Goal: Transaction & Acquisition: Purchase product/service

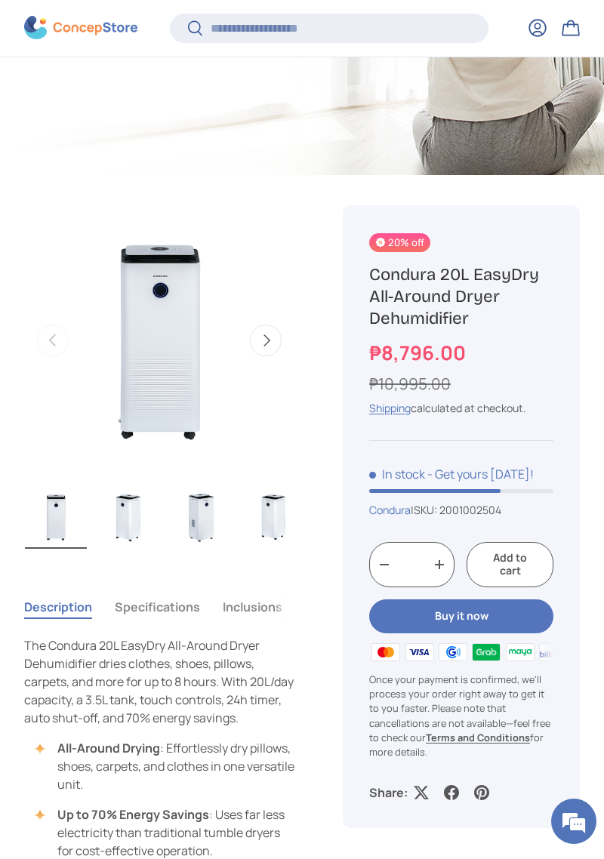
scroll to position [493, 0]
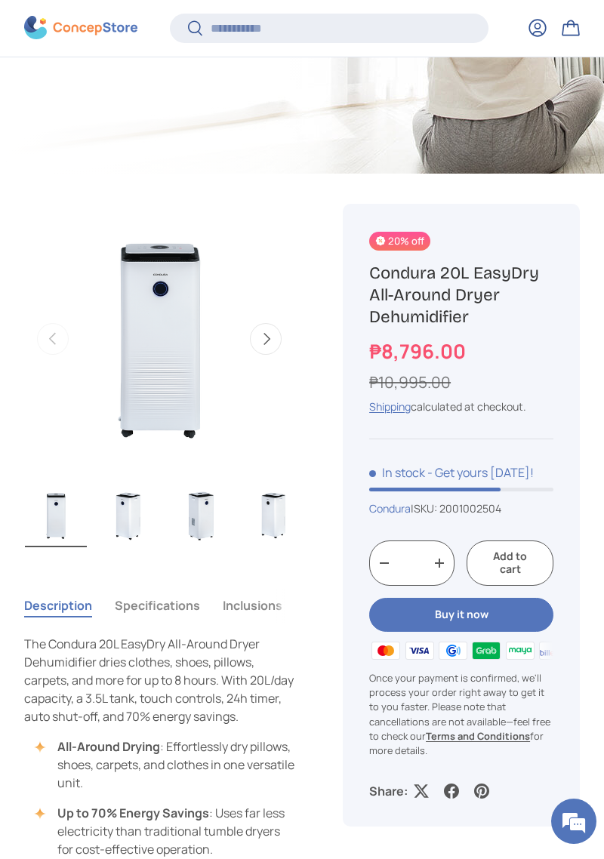
click at [119, 532] on img "Gallery Viewer" at bounding box center [128, 515] width 62 height 63
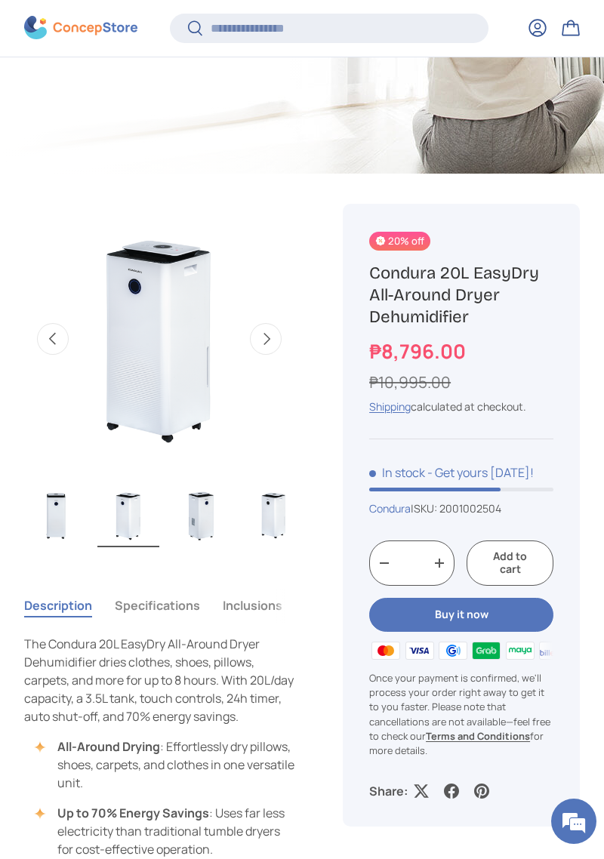
click at [220, 536] on img "Gallery Viewer" at bounding box center [201, 515] width 62 height 63
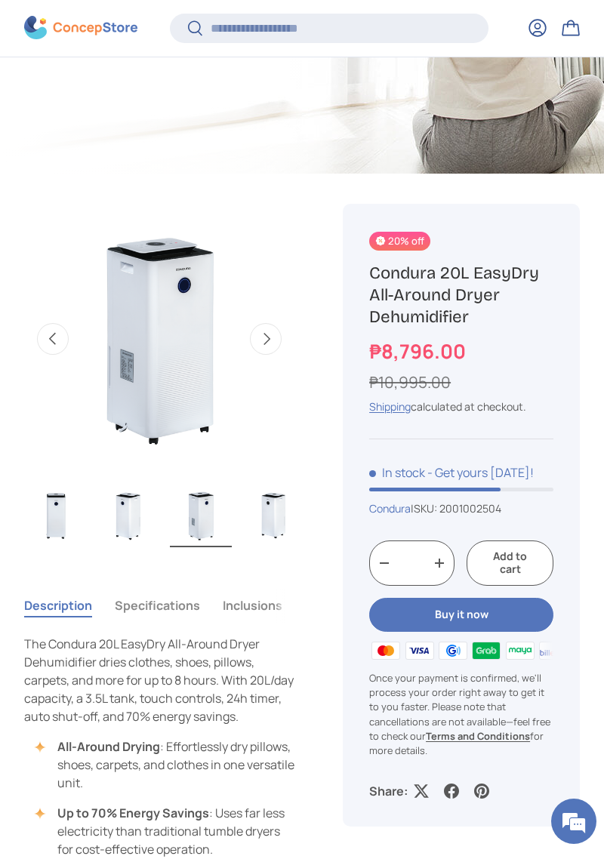
click at [281, 539] on img "Gallery Viewer" at bounding box center [273, 515] width 62 height 63
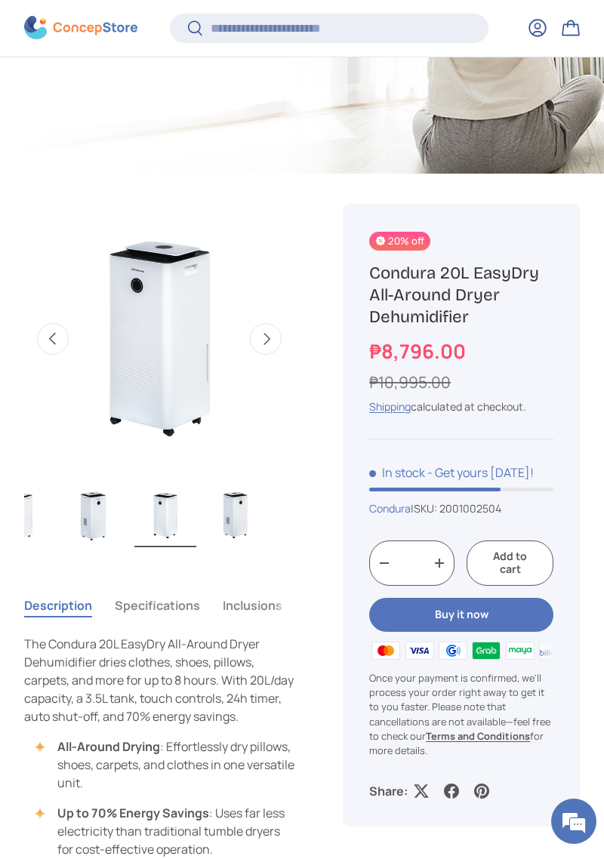
scroll to position [0, 155]
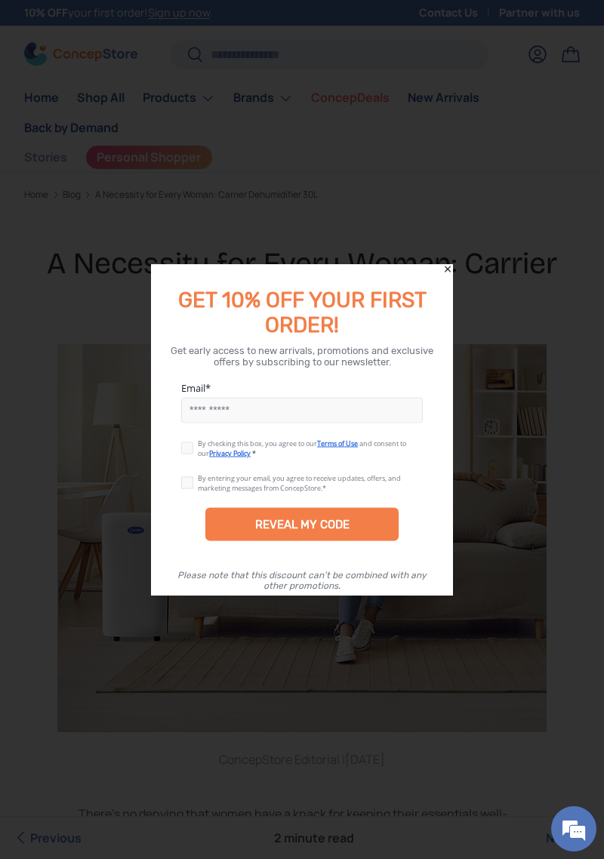
click at [440, 276] on div "GET 10% OFF YOUR FIRST ORDER!" at bounding box center [302, 305] width 302 height 66
click at [446, 282] on div "GET 10% OFF YOUR FIRST ORDER!" at bounding box center [302, 305] width 302 height 66
click at [439, 272] on div "GET 10% OFF YOUR FIRST ORDER!" at bounding box center [302, 301] width 302 height 75
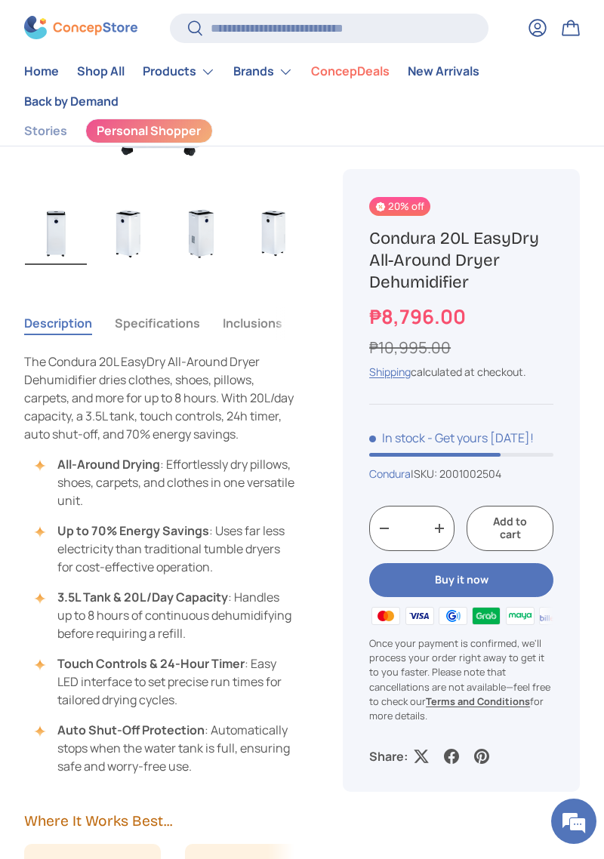
scroll to position [775, 0]
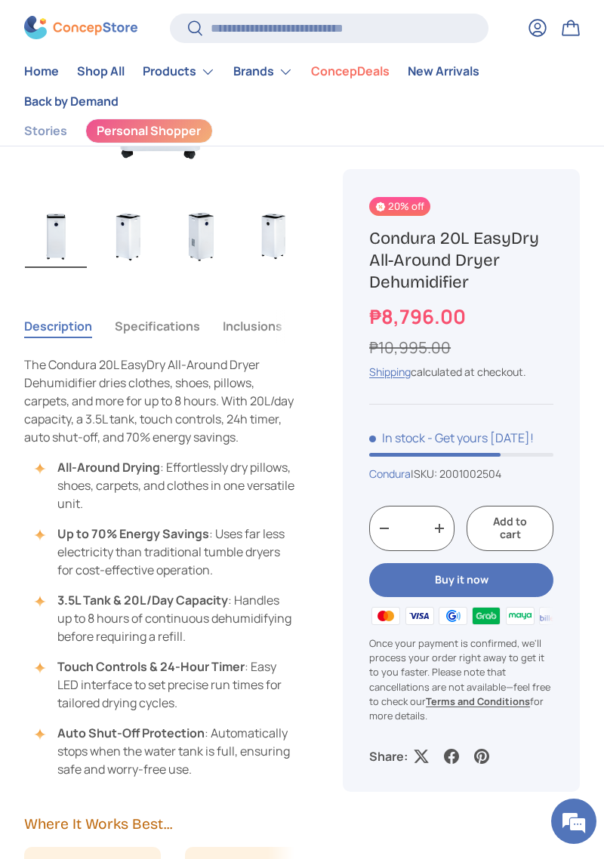
click at [519, 582] on button "Buy it now" at bounding box center [461, 580] width 184 height 34
